Goal: Task Accomplishment & Management: Manage account settings

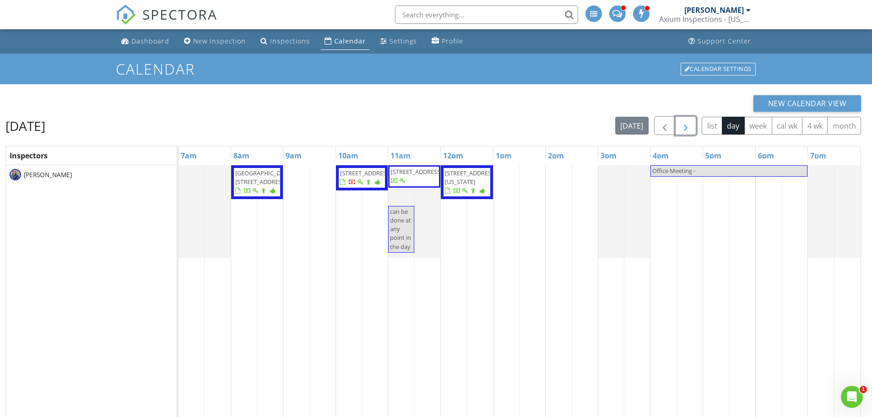
click at [685, 131] on span "button" at bounding box center [685, 125] width 11 height 11
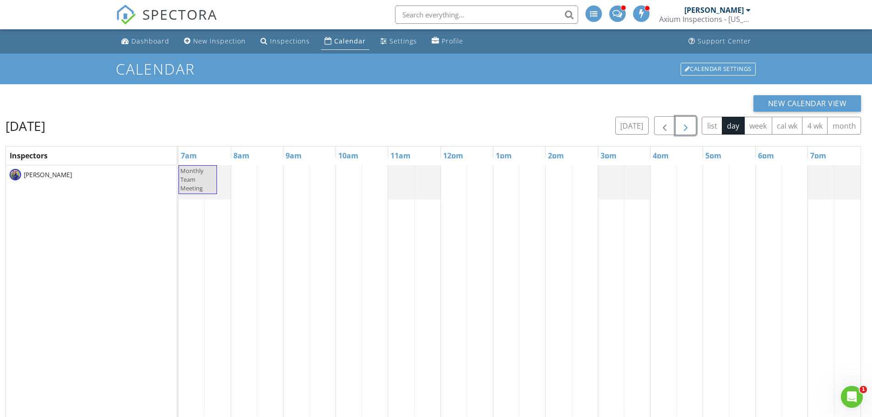
click at [685, 126] on span "button" at bounding box center [685, 125] width 11 height 11
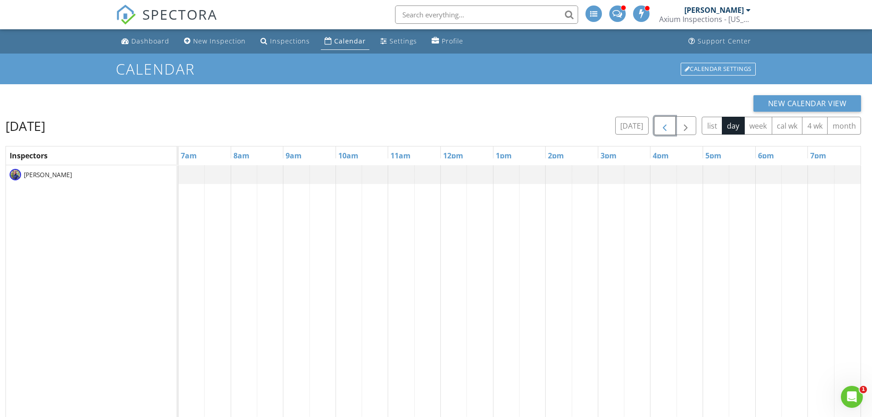
click at [666, 130] on span "button" at bounding box center [664, 125] width 11 height 11
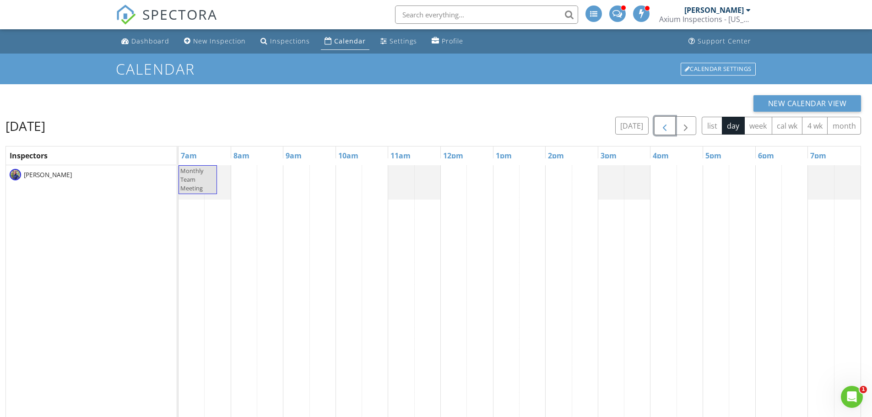
click at [666, 130] on span "button" at bounding box center [664, 125] width 11 height 11
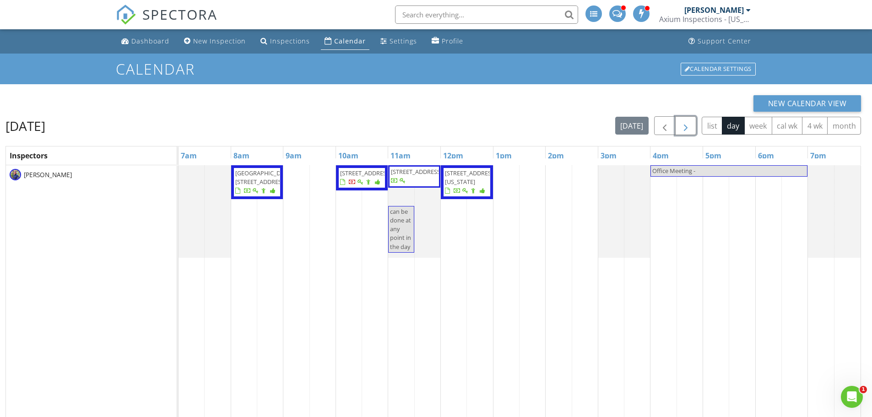
click at [681, 126] on span "button" at bounding box center [685, 125] width 11 height 11
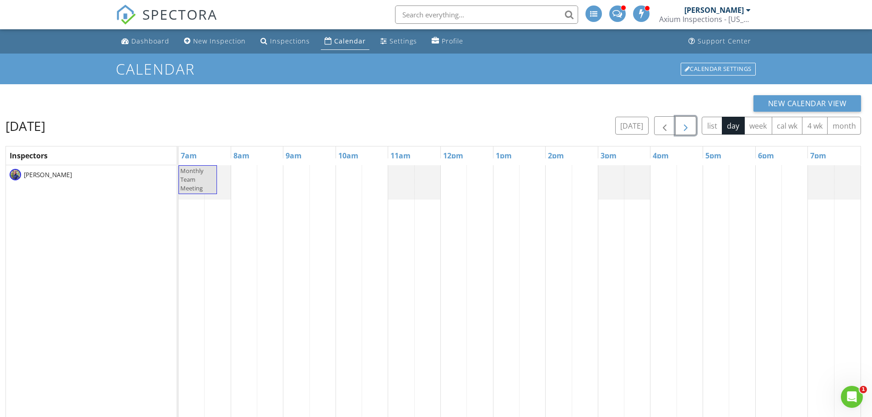
click at [681, 124] on span "button" at bounding box center [685, 125] width 11 height 11
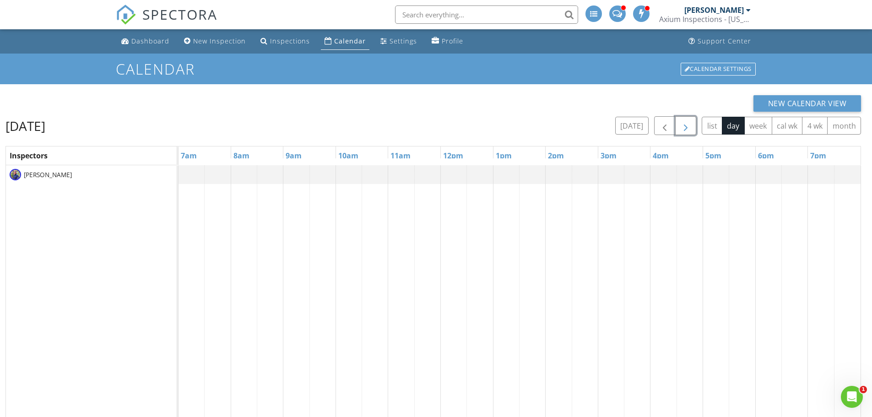
click at [685, 125] on span "button" at bounding box center [685, 125] width 11 height 11
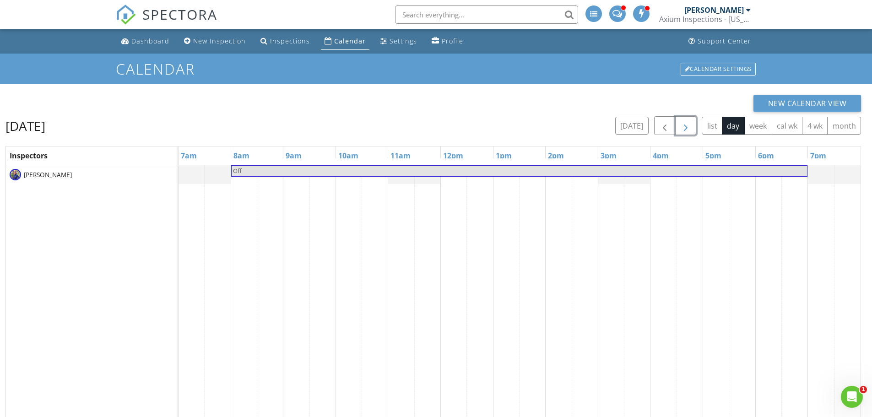
click at [689, 129] on span "button" at bounding box center [685, 125] width 11 height 11
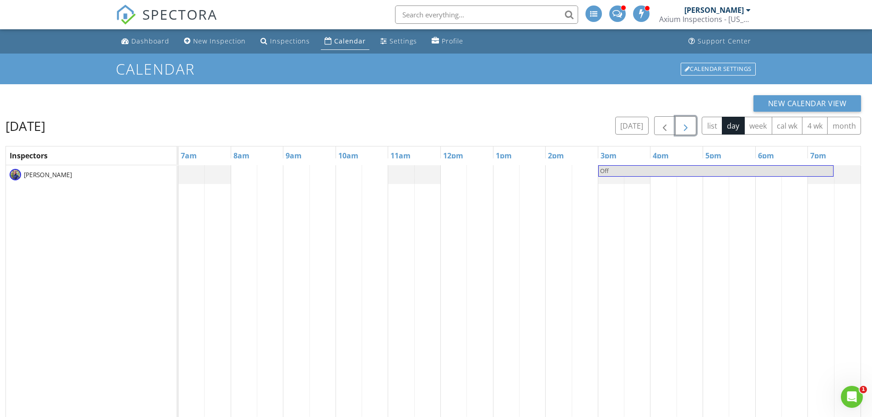
click at [689, 129] on span "button" at bounding box center [685, 125] width 11 height 11
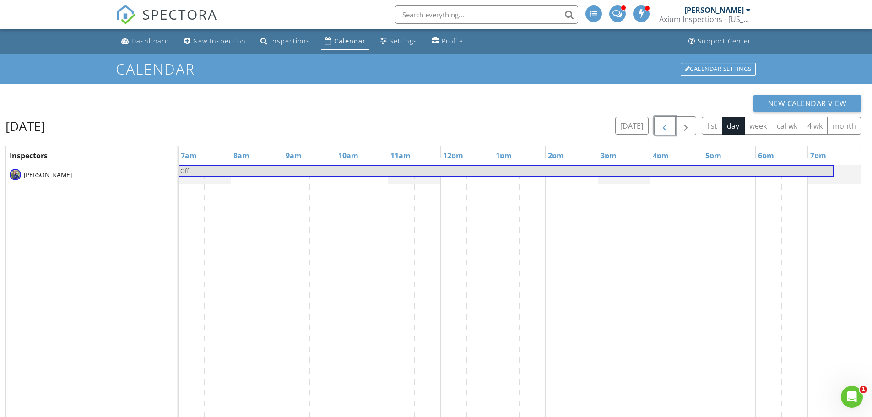
click at [668, 128] on span "button" at bounding box center [664, 125] width 11 height 11
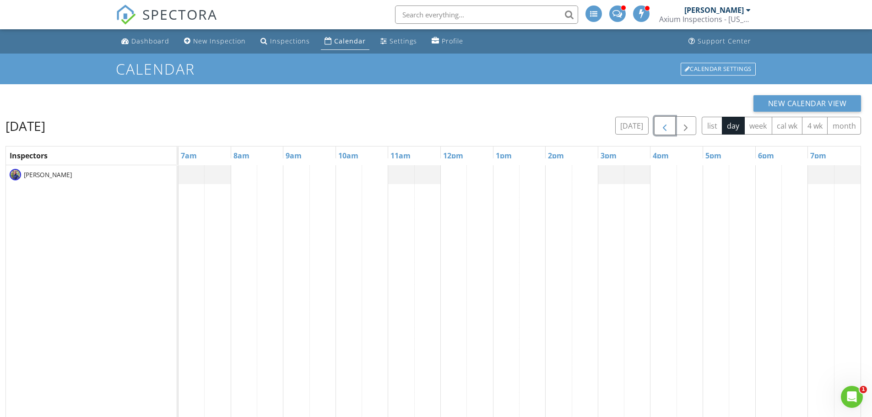
click at [668, 128] on span "button" at bounding box center [664, 125] width 11 height 11
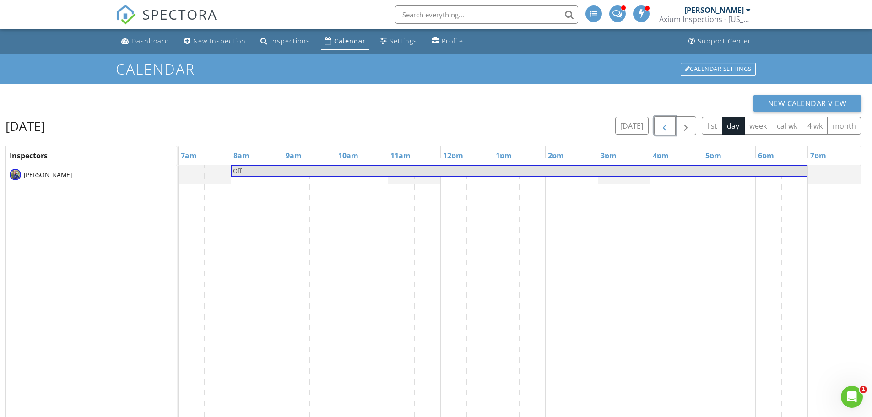
click at [668, 128] on span "button" at bounding box center [664, 125] width 11 height 11
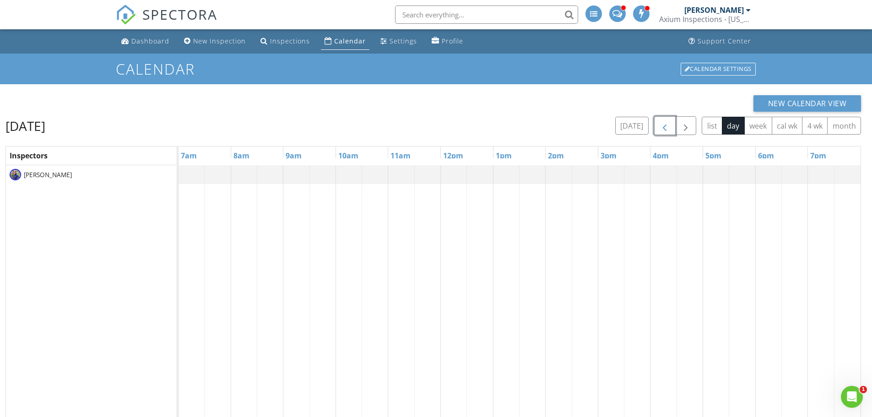
click at [668, 128] on span "button" at bounding box center [664, 125] width 11 height 11
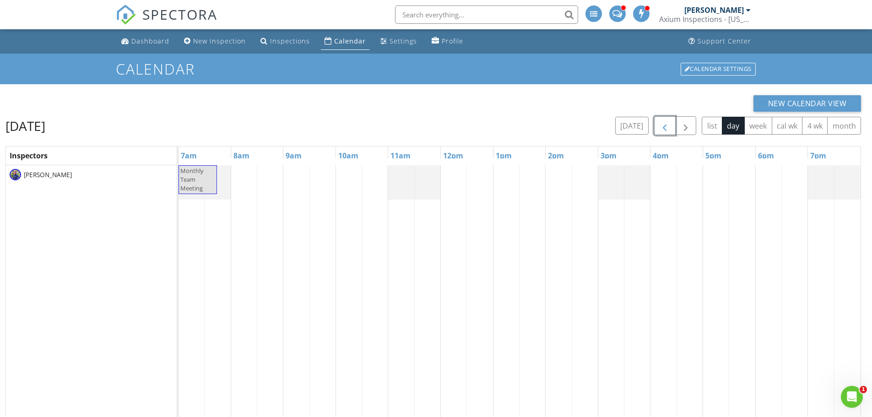
click at [668, 128] on span "button" at bounding box center [664, 125] width 11 height 11
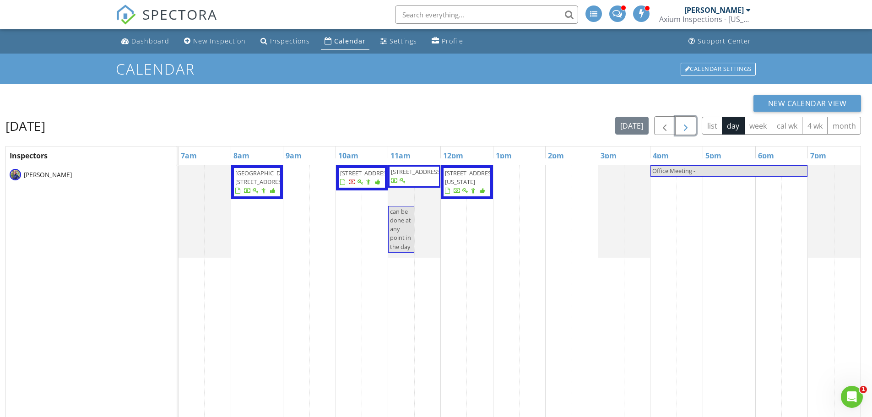
click at [688, 131] on span "button" at bounding box center [685, 125] width 11 height 11
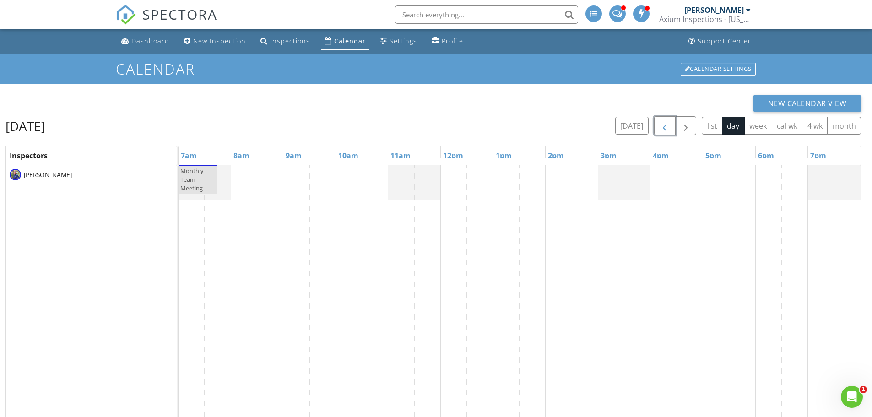
click at [662, 124] on span "button" at bounding box center [664, 125] width 11 height 11
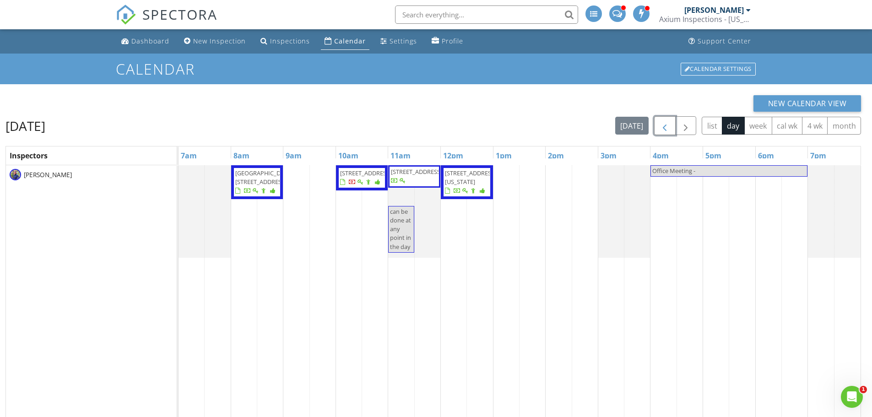
click at [669, 129] on span "button" at bounding box center [664, 125] width 11 height 11
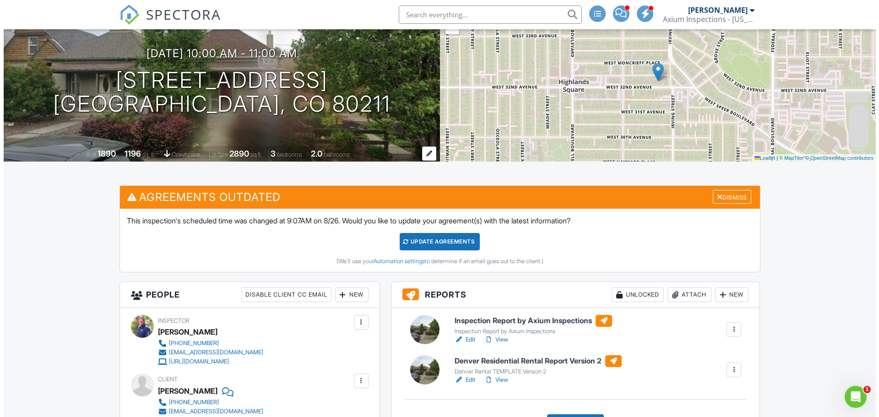
scroll to position [92, 0]
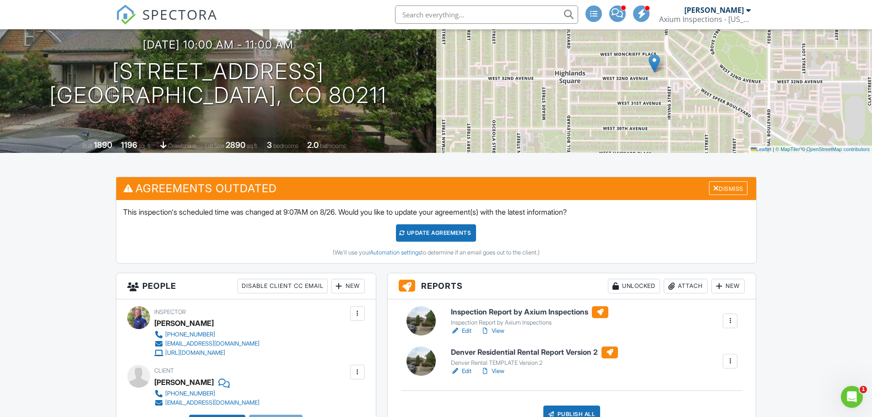
click at [685, 288] on div "Attach" at bounding box center [685, 286] width 44 height 15
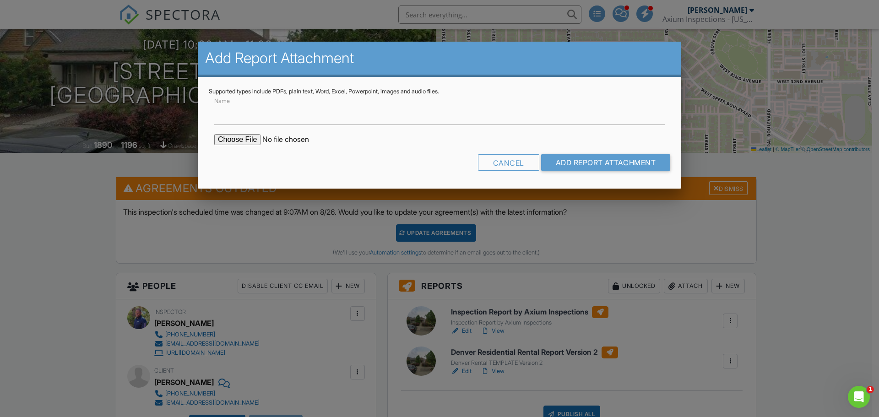
click at [249, 137] on input "file" at bounding box center [292, 139] width 156 height 11
type input "C:\fakepath\Denver Report - 3323 W 32ND Ave- Denver 2025.pdf"
click at [582, 162] on input "Add Report Attachment" at bounding box center [605, 162] width 129 height 16
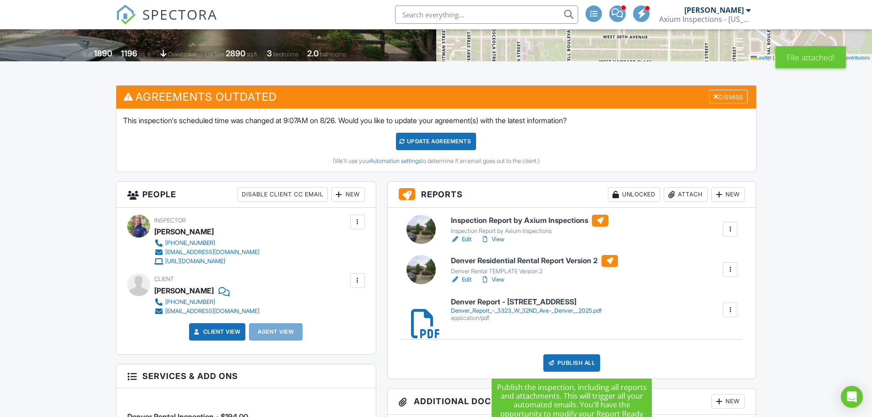
click at [575, 365] on div "Publish All" at bounding box center [571, 362] width 57 height 17
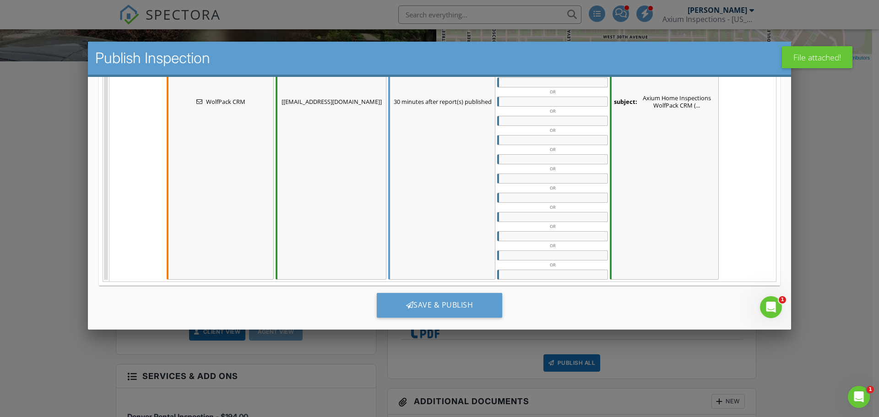
scroll to position [536, 0]
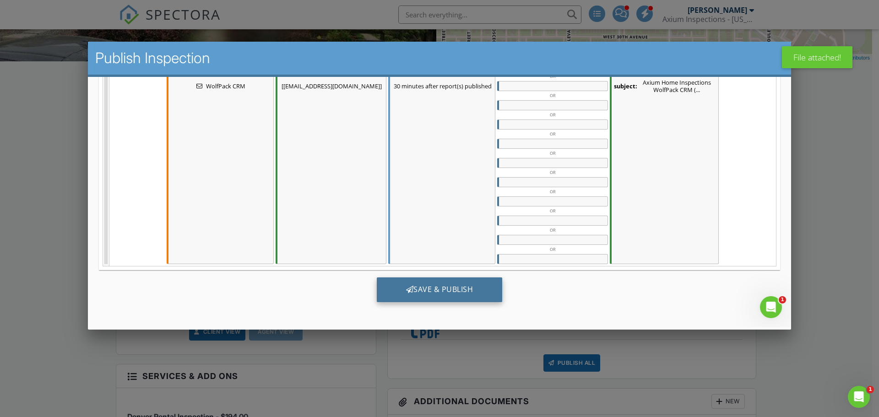
click at [470, 292] on div "Save & Publish" at bounding box center [440, 289] width 126 height 25
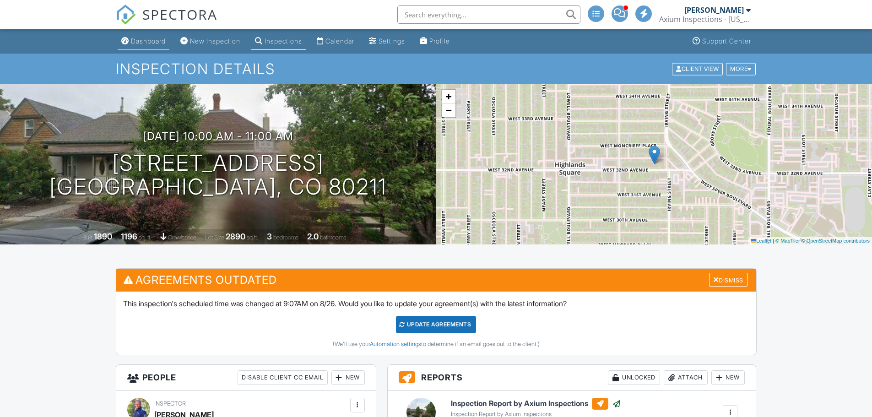
click at [157, 44] on div "Dashboard" at bounding box center [148, 41] width 35 height 8
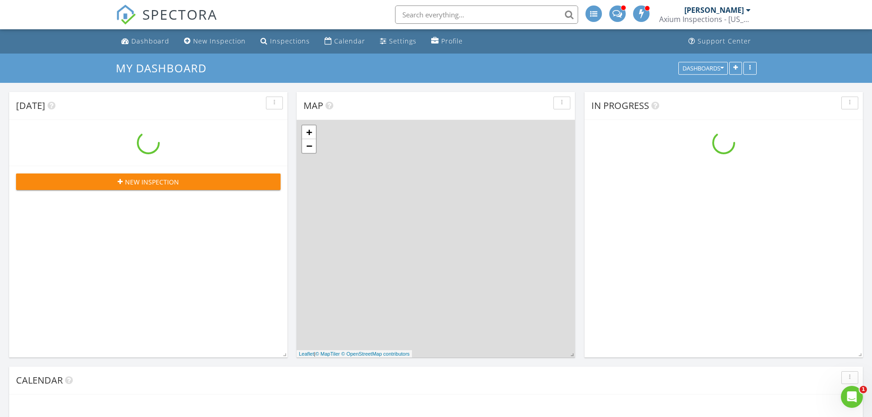
scroll to position [847, 886]
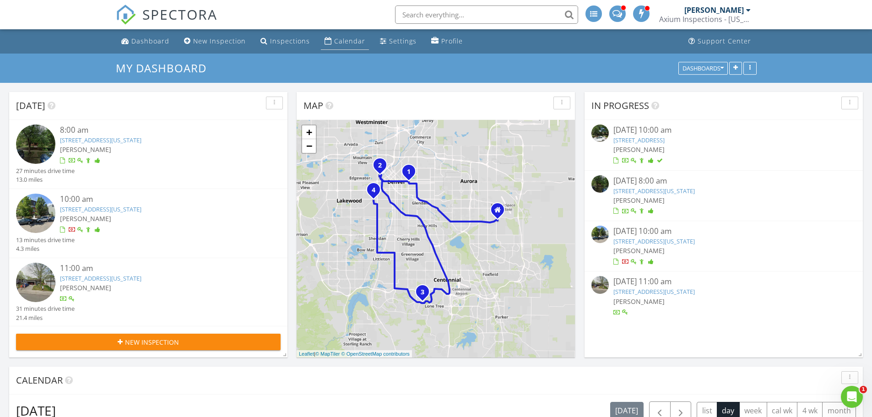
click at [336, 39] on div "Calendar" at bounding box center [349, 41] width 31 height 9
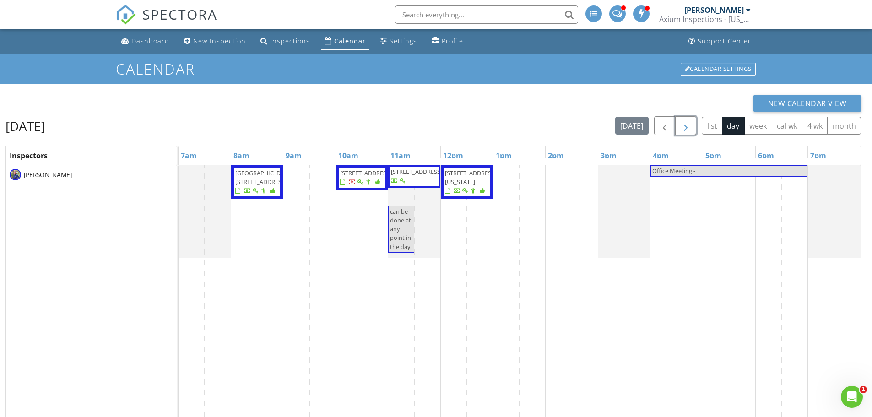
click at [682, 126] on span "button" at bounding box center [685, 125] width 11 height 11
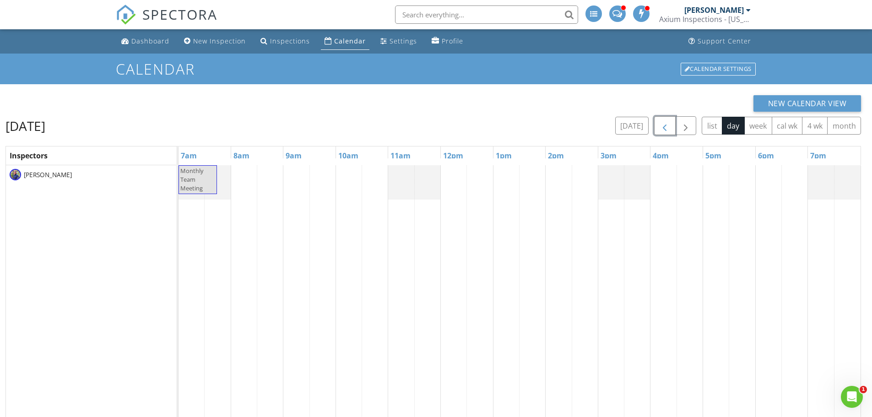
click at [668, 128] on span "button" at bounding box center [664, 125] width 11 height 11
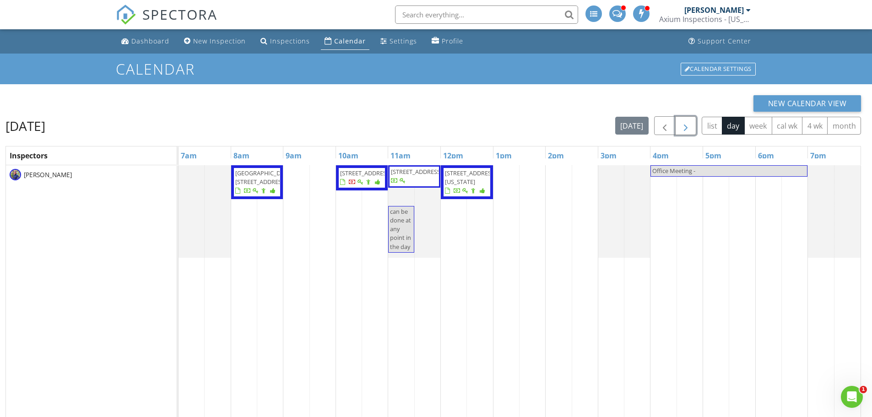
click at [687, 124] on span "button" at bounding box center [685, 125] width 11 height 11
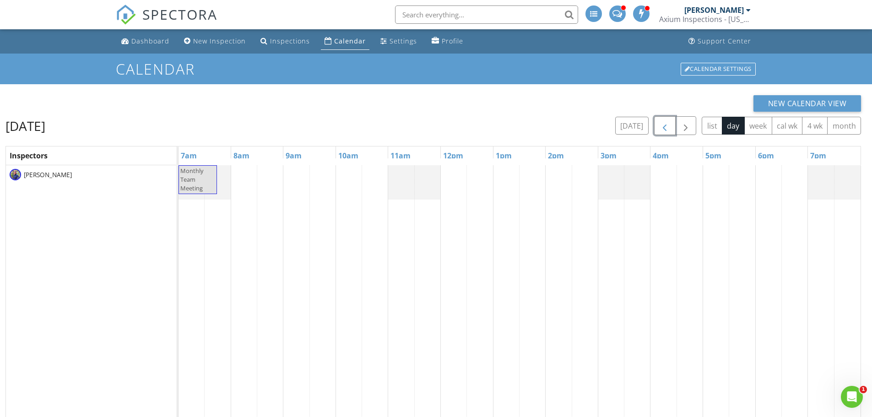
click at [668, 128] on span "button" at bounding box center [664, 125] width 11 height 11
